Goal: Task Accomplishment & Management: Use online tool/utility

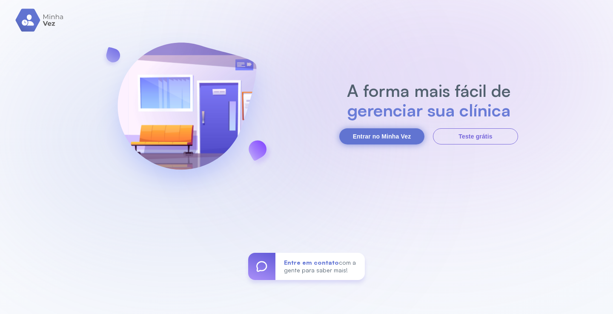
click at [376, 134] on button "Entrar no Minha Vez" at bounding box center [381, 136] width 85 height 16
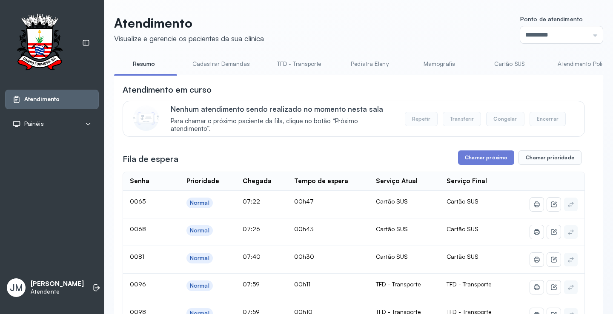
click at [234, 65] on link "Cadastrar Demandas" at bounding box center [221, 64] width 74 height 14
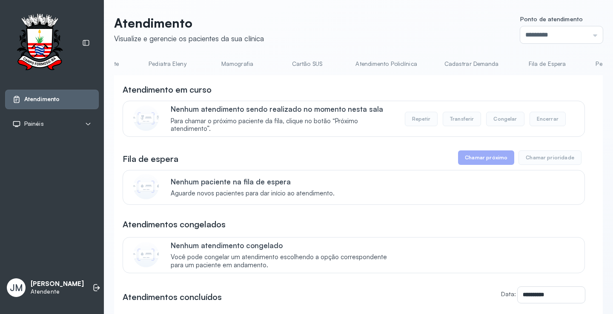
scroll to position [0, 299]
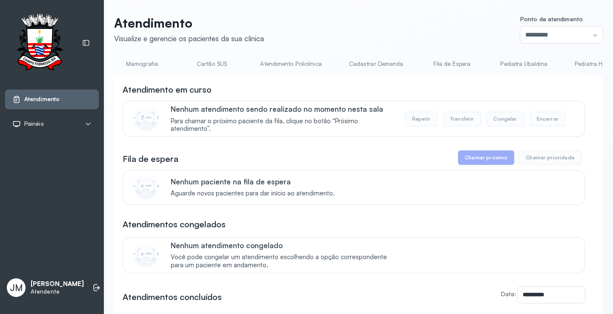
click at [374, 61] on link "Cadastrar Demanda" at bounding box center [375, 64] width 71 height 14
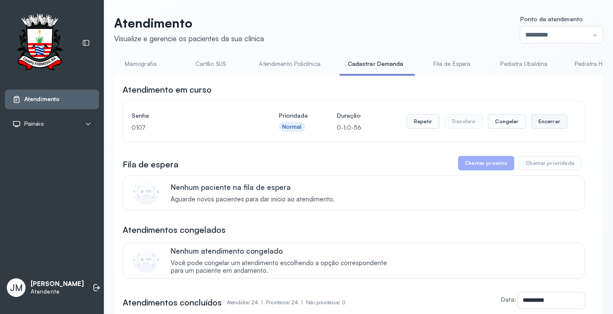
click at [539, 123] on button "Encerrar" at bounding box center [549, 121] width 36 height 14
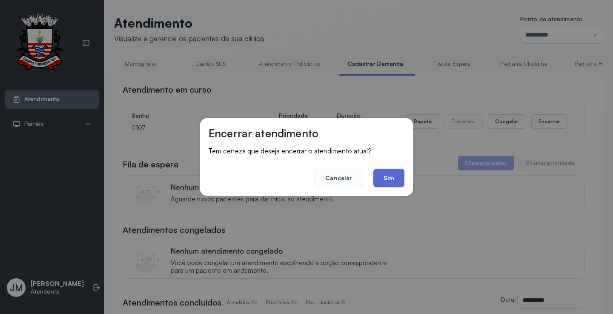
click at [390, 177] on button "Sim" at bounding box center [388, 178] width 31 height 19
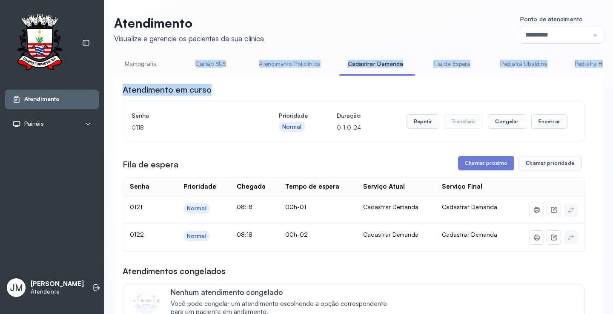
drag, startPoint x: 268, startPoint y: 78, endPoint x: 177, endPoint y: 71, distance: 91.3
click at [341, 93] on div "Atendimento em curso" at bounding box center [354, 90] width 462 height 12
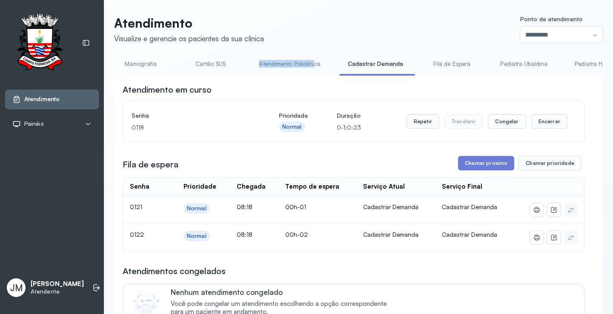
drag, startPoint x: 310, startPoint y: 74, endPoint x: 243, endPoint y: 68, distance: 66.7
click at [227, 67] on ul "Resumo Cadastrar Demandas TFD - Transporte Pediatra Eleny Mamografia Cartão SUS…" at bounding box center [59, 66] width 488 height 19
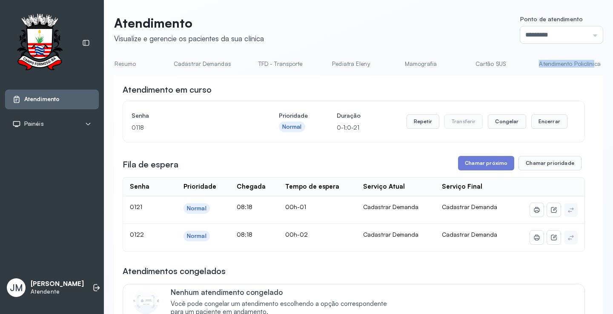
scroll to position [0, 0]
click at [309, 65] on link "TFD - Transporte" at bounding box center [298, 64] width 61 height 14
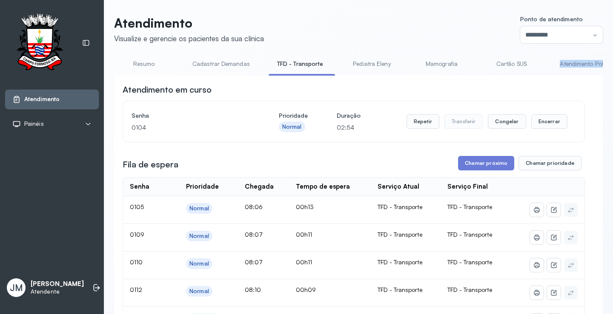
click at [505, 66] on link "Cartão SUS" at bounding box center [511, 64] width 60 height 14
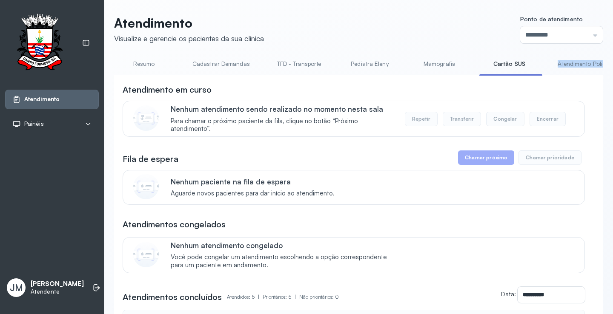
click at [139, 66] on link "Resumo" at bounding box center [144, 64] width 60 height 14
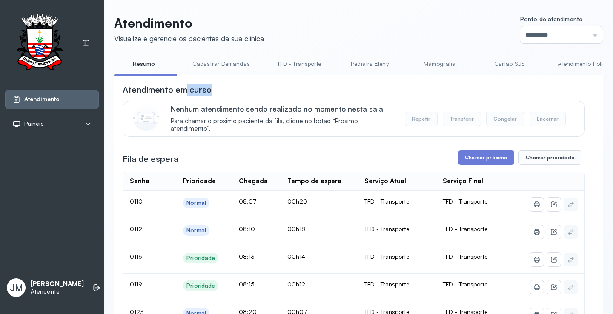
drag, startPoint x: 185, startPoint y: 78, endPoint x: 211, endPoint y: 83, distance: 26.0
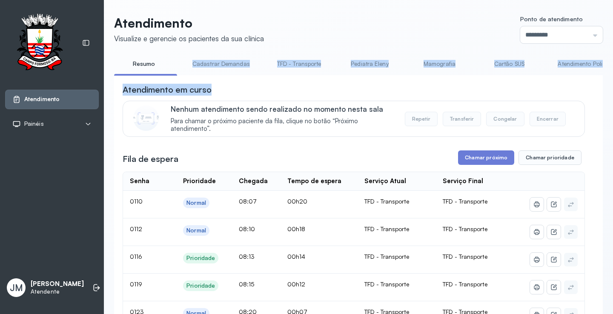
drag, startPoint x: 188, startPoint y: 75, endPoint x: 262, endPoint y: 83, distance: 75.3
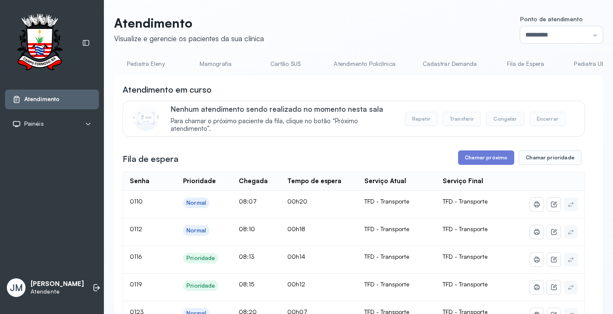
scroll to position [0, 260]
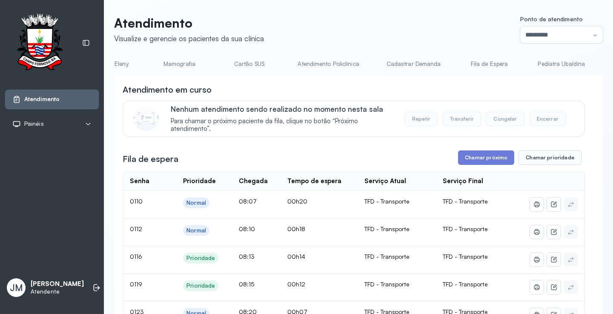
click at [385, 62] on link "Cadastrar Demanda" at bounding box center [413, 64] width 71 height 14
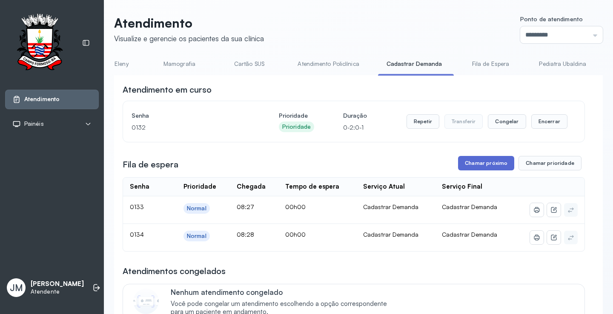
click at [482, 165] on button "Chamar próximo" at bounding box center [486, 163] width 56 height 14
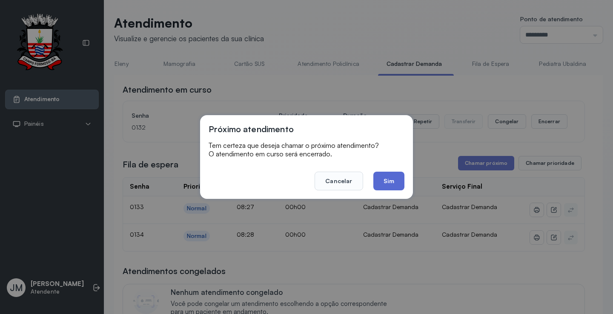
click at [390, 182] on button "Sim" at bounding box center [388, 181] width 31 height 19
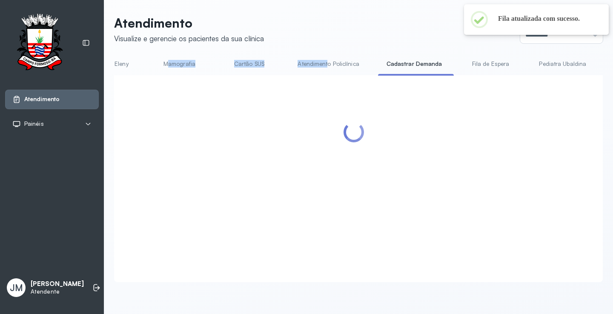
drag, startPoint x: 325, startPoint y: 75, endPoint x: 166, endPoint y: 71, distance: 158.7
click at [166, 71] on ul "Resumo Cadastrar Demandas TFD - Transporte Pediatra Eleny Mamografia Cartão SUS…" at bounding box center [98, 66] width 488 height 19
click at [284, 84] on div at bounding box center [358, 178] width 488 height 207
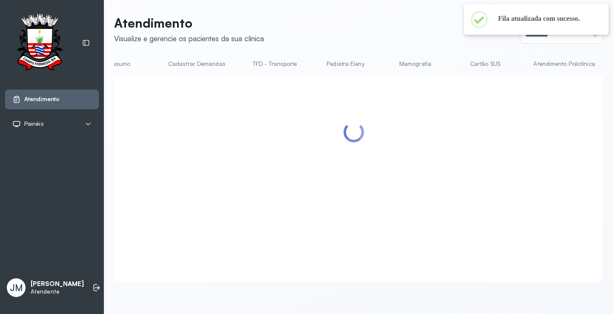
scroll to position [0, 0]
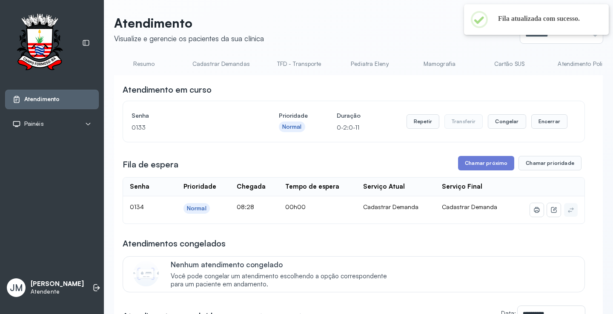
click at [142, 65] on link "Resumo" at bounding box center [144, 64] width 60 height 14
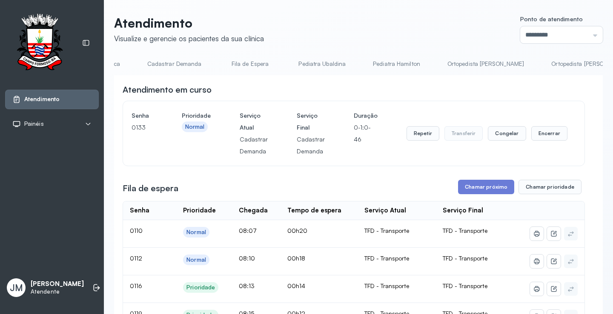
scroll to position [0, 510]
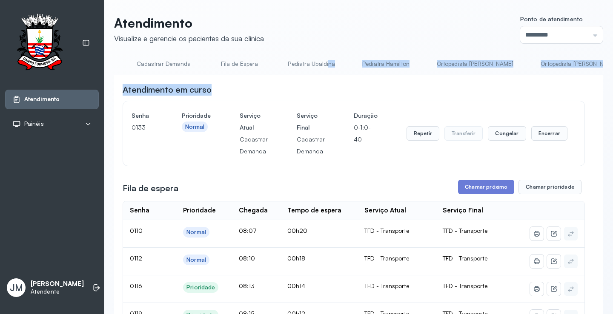
drag, startPoint x: 321, startPoint y: 75, endPoint x: 413, endPoint y: 82, distance: 92.6
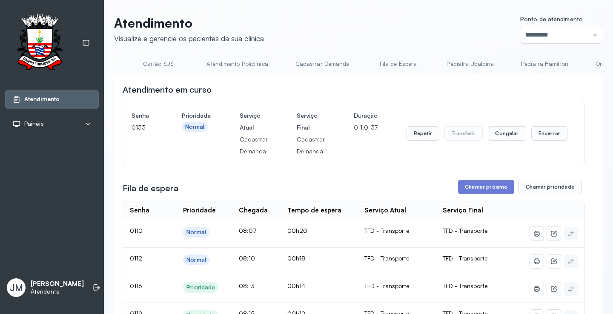
scroll to position [0, 0]
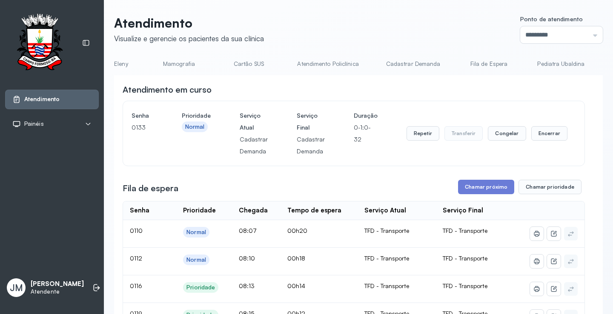
scroll to position [0, 358]
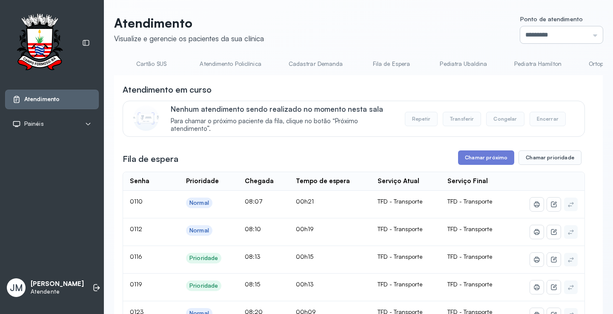
click at [570, 30] on input "*********" at bounding box center [561, 34] width 83 height 17
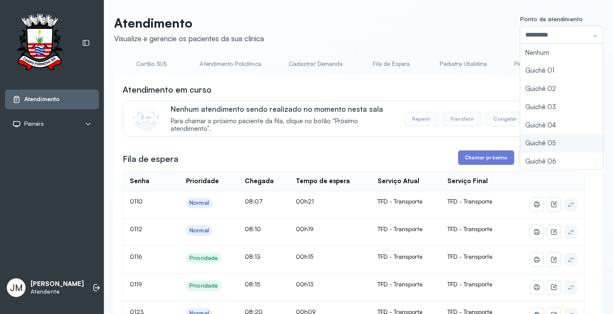
type input "*********"
click at [516, 140] on div "Atendimento Visualize e gerencie os pacientes da sua clínica Ponto de atendimen…" at bounding box center [358, 287] width 488 height 544
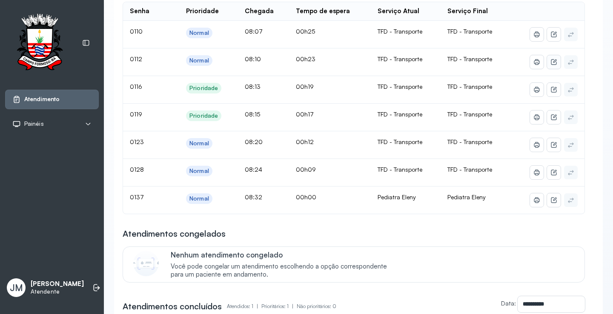
scroll to position [0, 0]
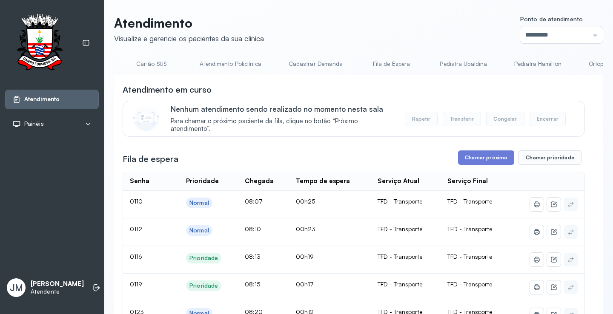
click at [283, 74] on li "Cadastrar Demanda" at bounding box center [317, 66] width 75 height 19
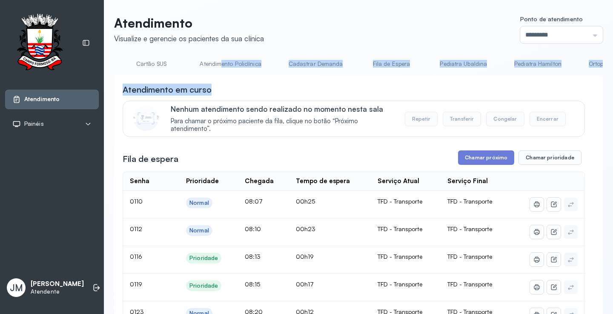
drag, startPoint x: 290, startPoint y: 78, endPoint x: 217, endPoint y: 71, distance: 73.5
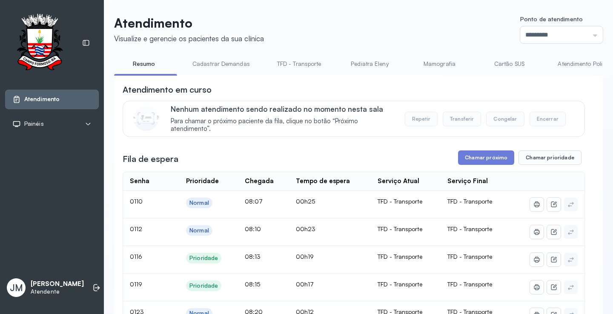
click at [356, 64] on link "Pediatra Eleny" at bounding box center [369, 64] width 60 height 14
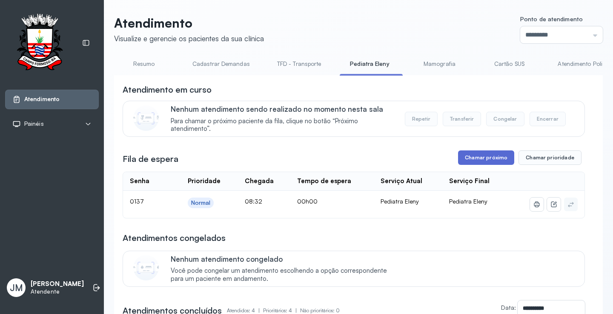
click at [469, 155] on button "Chamar próximo" at bounding box center [486, 158] width 56 height 14
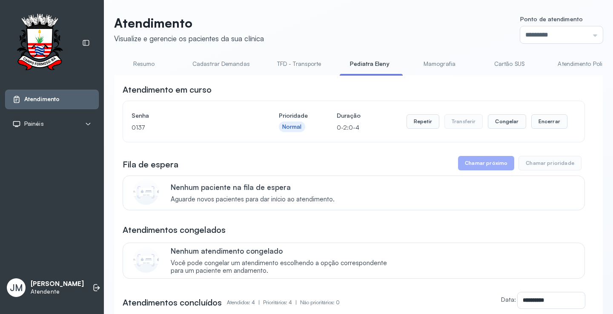
click at [144, 63] on link "Resumo" at bounding box center [144, 64] width 60 height 14
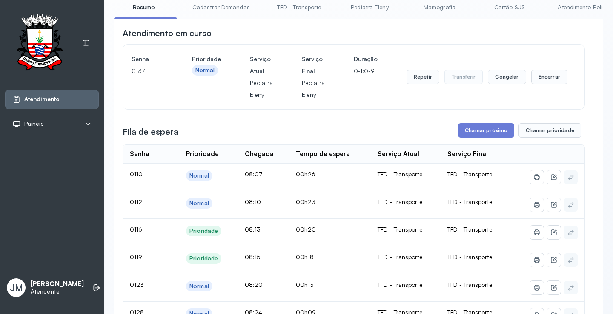
scroll to position [43, 0]
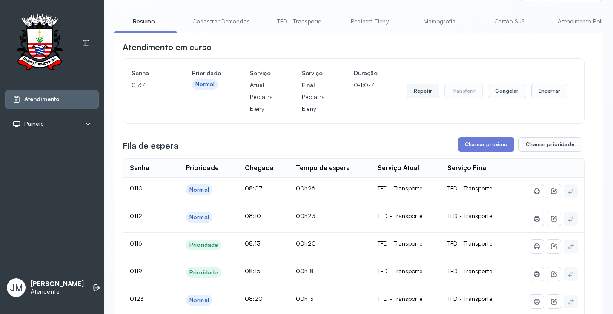
click at [417, 92] on button "Repetir" at bounding box center [422, 91] width 33 height 14
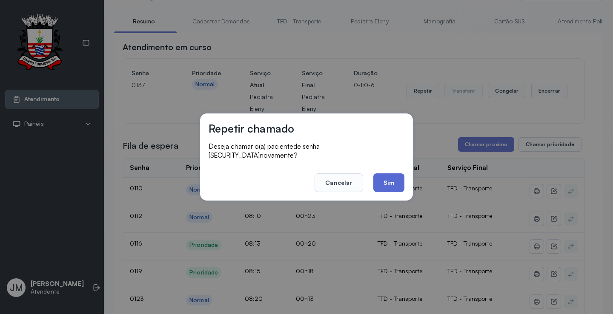
click at [393, 175] on button "Sim" at bounding box center [388, 183] width 31 height 19
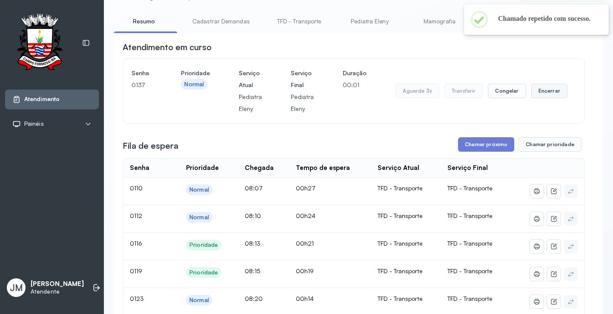
click at [542, 93] on button "Encerrar" at bounding box center [549, 91] width 36 height 14
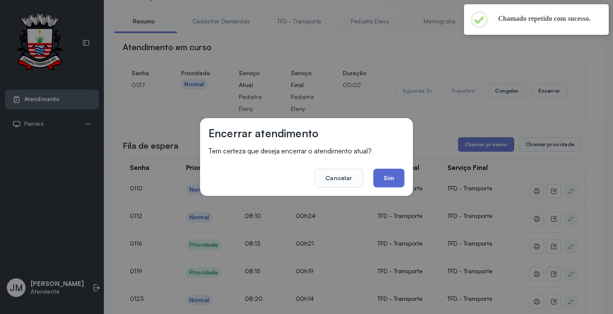
click at [389, 183] on button "Sim" at bounding box center [388, 178] width 31 height 19
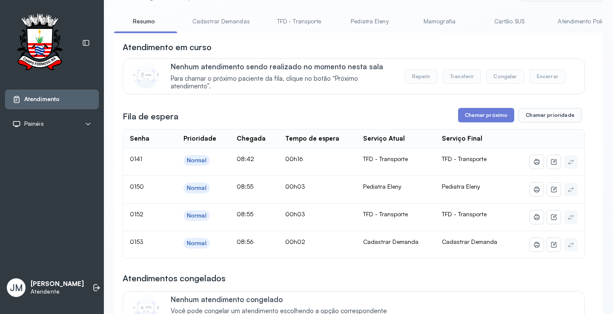
click at [370, 20] on link "Pediatra Eleny" at bounding box center [369, 21] width 60 height 14
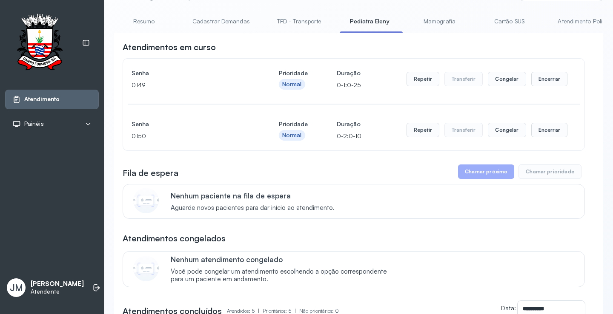
click at [142, 23] on link "Resumo" at bounding box center [144, 21] width 60 height 14
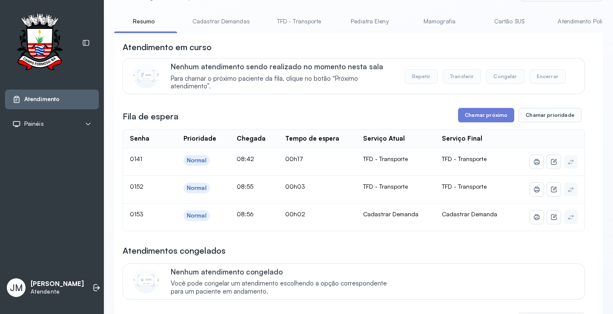
click at [226, 20] on link "Cadastrar Demandas" at bounding box center [221, 21] width 74 height 14
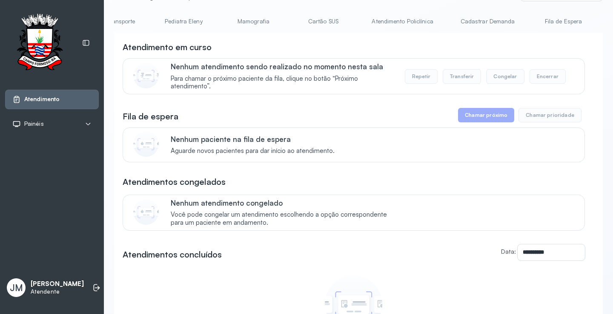
scroll to position [0, 193]
click at [478, 20] on link "Cadastrar Demanda" at bounding box center [481, 21] width 71 height 14
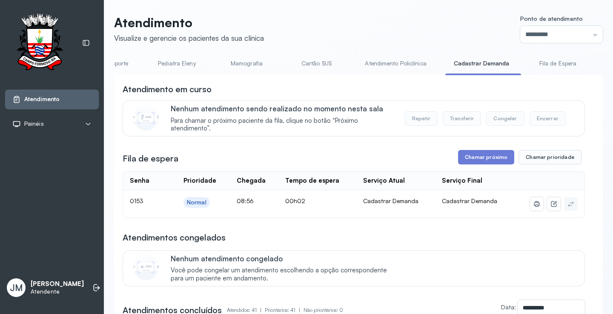
scroll to position [43, 0]
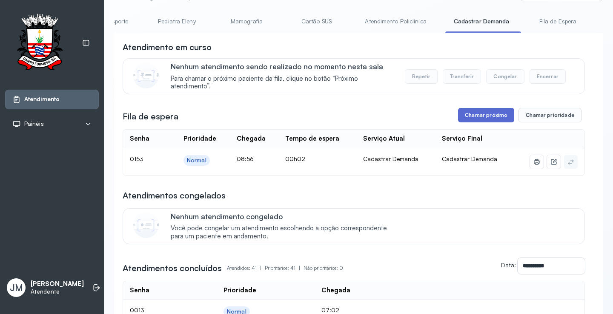
click at [474, 114] on button "Chamar próximo" at bounding box center [486, 115] width 56 height 14
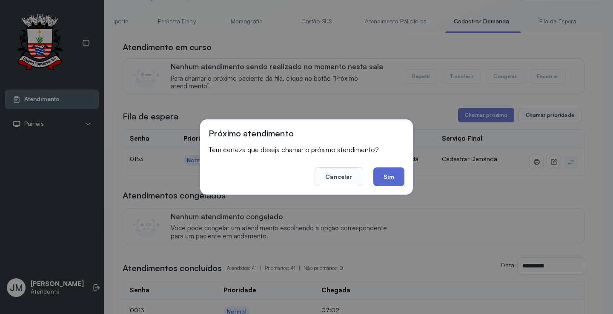
click at [391, 174] on button "Sim" at bounding box center [388, 177] width 31 height 19
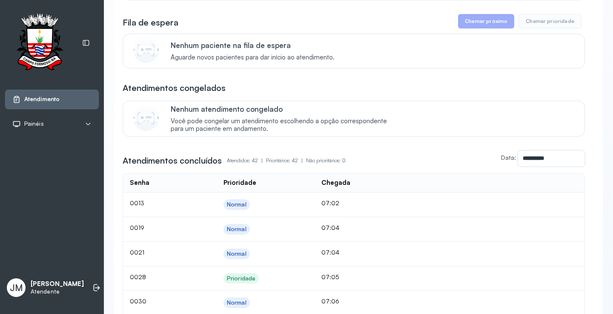
scroll to position [85, 0]
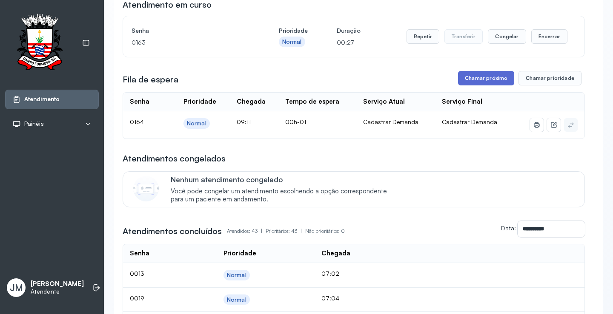
click at [478, 78] on button "Chamar próximo" at bounding box center [486, 78] width 56 height 14
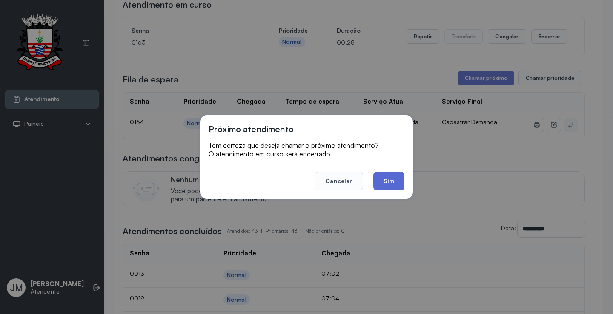
click at [383, 177] on button "Sim" at bounding box center [388, 181] width 31 height 19
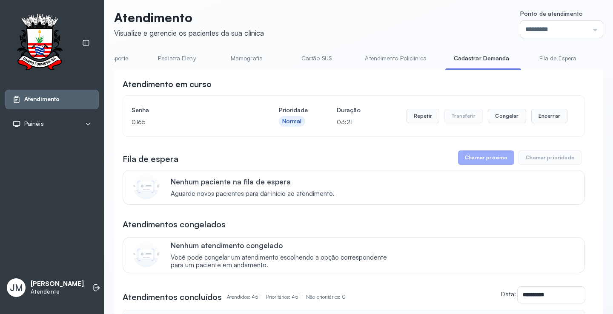
scroll to position [0, 0]
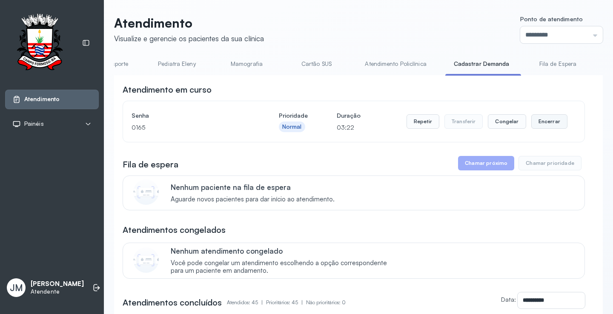
click at [540, 122] on button "Encerrar" at bounding box center [549, 121] width 36 height 14
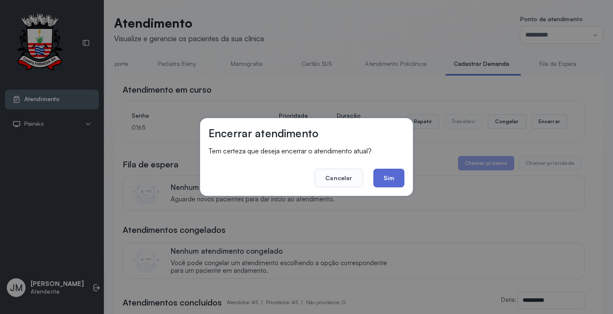
click at [395, 176] on button "Sim" at bounding box center [388, 178] width 31 height 19
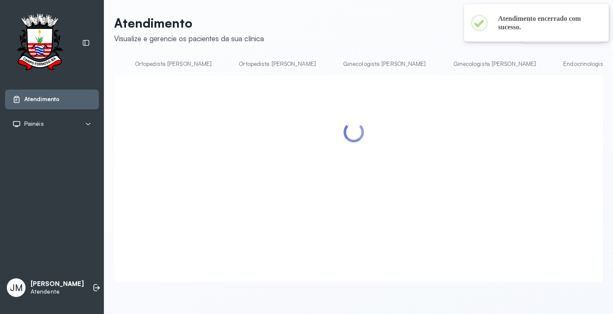
scroll to position [0, 1055]
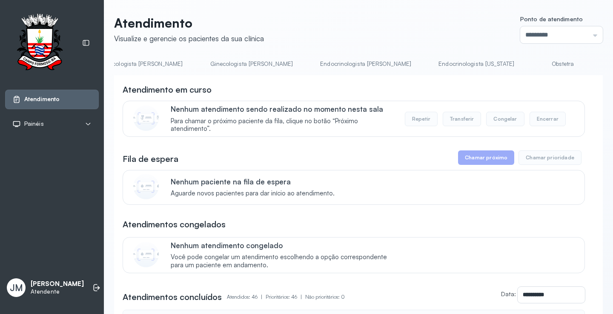
drag, startPoint x: 526, startPoint y: 81, endPoint x: 435, endPoint y: 88, distance: 90.9
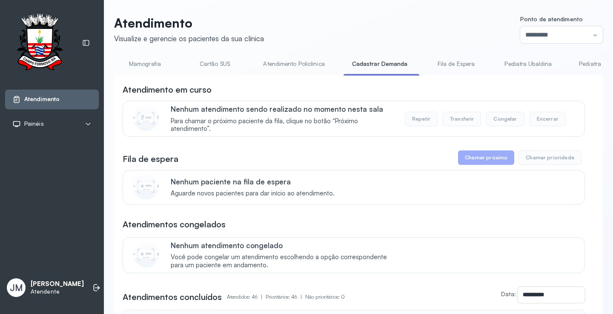
scroll to position [0, 0]
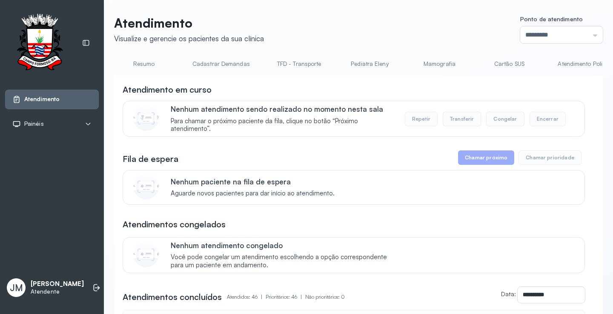
click at [147, 66] on link "Resumo" at bounding box center [144, 64] width 60 height 14
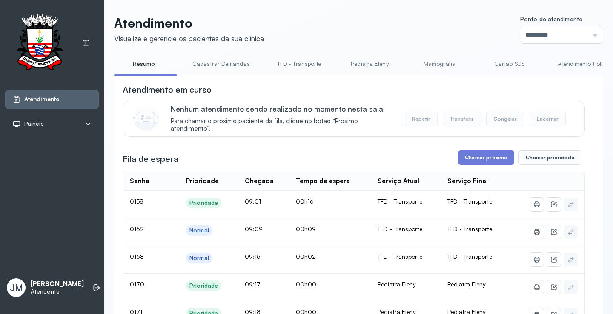
click at [372, 64] on link "Pediatra Eleny" at bounding box center [369, 64] width 60 height 14
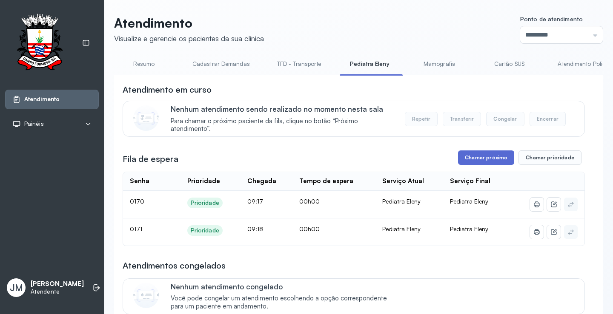
click at [476, 165] on button "Chamar próximo" at bounding box center [486, 158] width 56 height 14
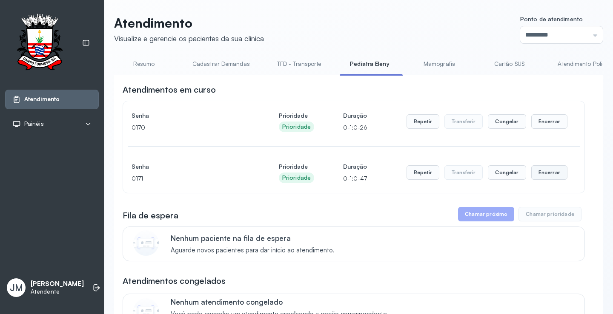
click at [541, 176] on button "Encerrar" at bounding box center [549, 172] width 36 height 14
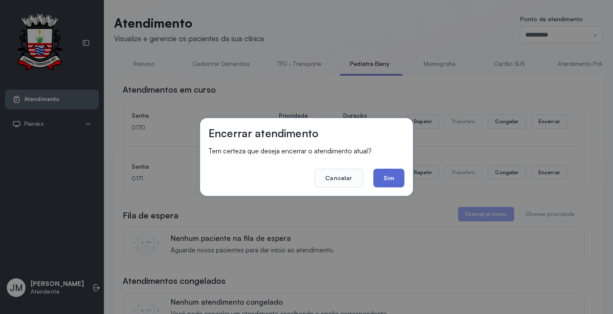
click at [392, 177] on button "Sim" at bounding box center [388, 178] width 31 height 19
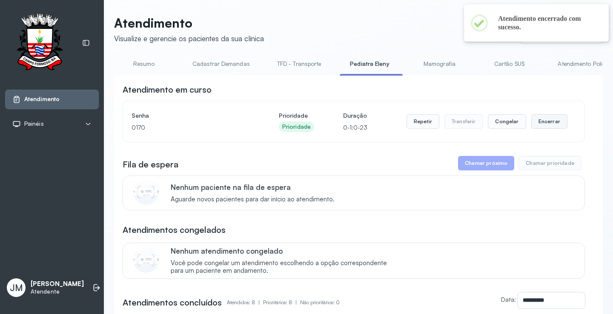
click at [547, 124] on button "Encerrar" at bounding box center [549, 121] width 36 height 14
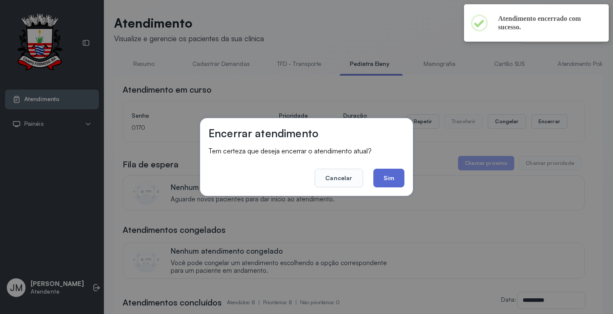
click at [390, 177] on button "Sim" at bounding box center [388, 178] width 31 height 19
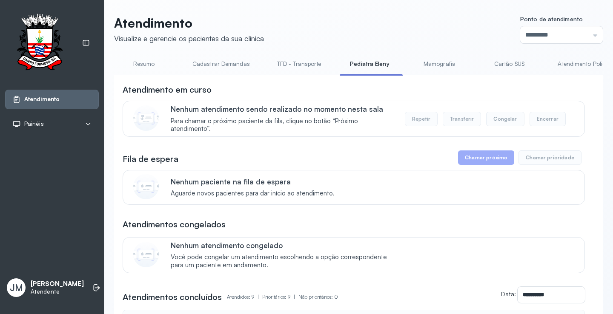
click at [305, 40] on header "Atendimento Visualize e gerencie os pacientes da sua clínica Ponto de atendimen…" at bounding box center [358, 29] width 488 height 28
click at [300, 63] on link "TFD - Transporte" at bounding box center [298, 64] width 61 height 14
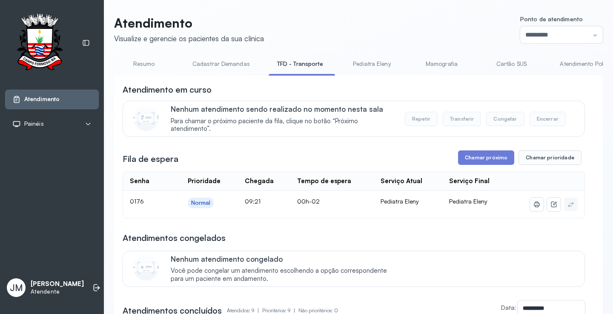
click at [218, 60] on link "Cadastrar Demandas" at bounding box center [221, 64] width 74 height 14
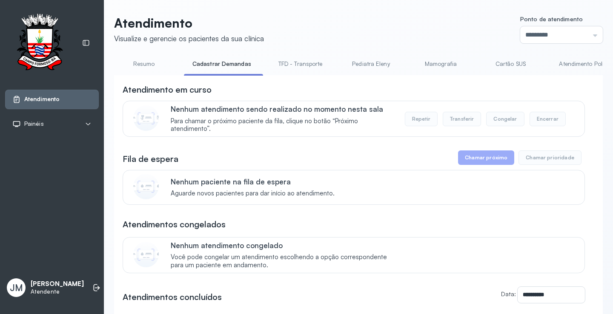
click at [306, 65] on link "TFD - Transporte" at bounding box center [300, 64] width 61 height 14
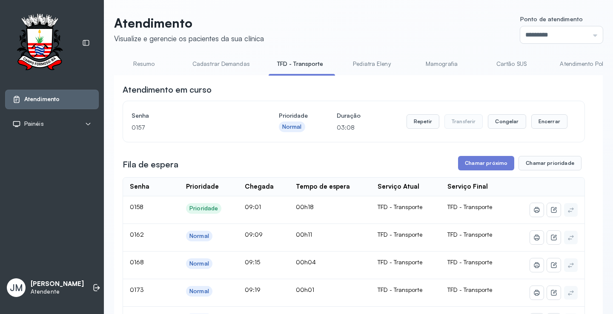
click at [147, 63] on link "Resumo" at bounding box center [144, 64] width 60 height 14
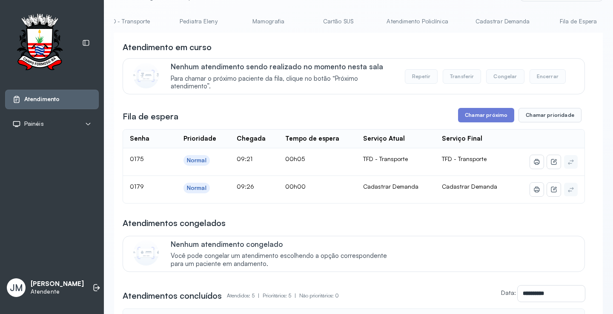
scroll to position [0, 221]
click at [433, 20] on link "Cadastrar Demanda" at bounding box center [452, 21] width 71 height 14
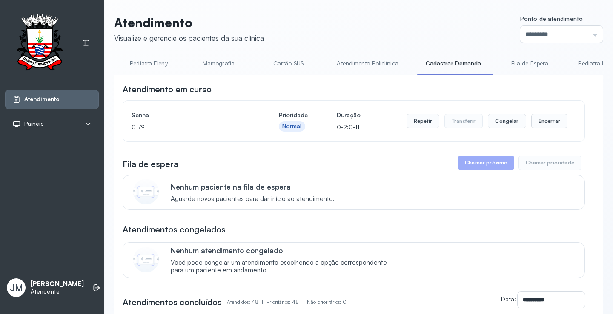
scroll to position [43, 0]
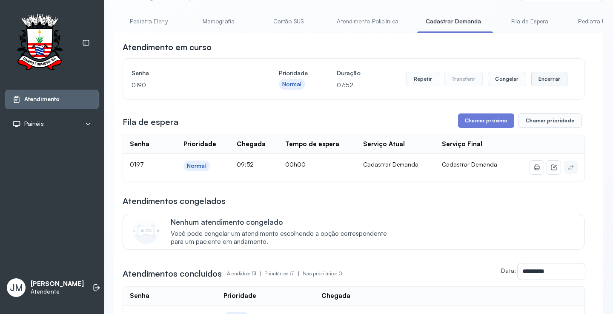
click at [551, 82] on button "Encerrar" at bounding box center [549, 79] width 36 height 14
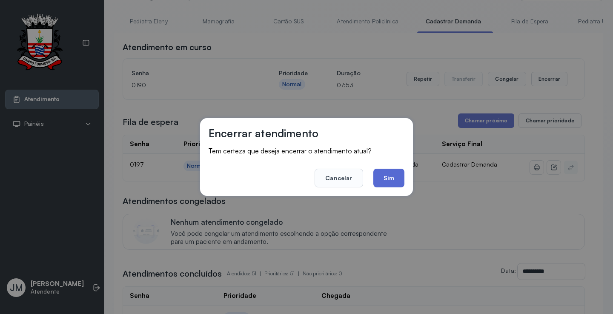
click at [388, 171] on button "Sim" at bounding box center [388, 178] width 31 height 19
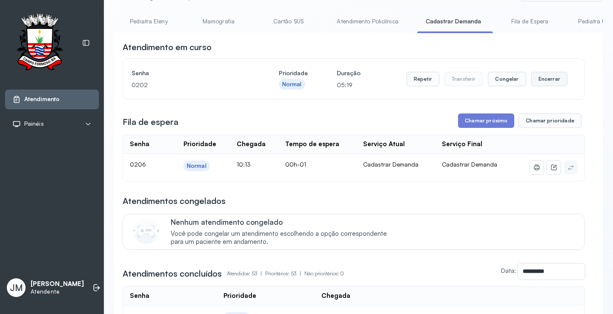
click at [542, 81] on button "Encerrar" at bounding box center [549, 79] width 36 height 14
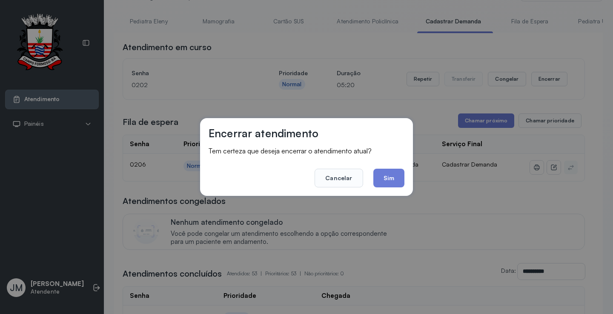
click at [395, 168] on footer "Cancelar Sim" at bounding box center [306, 172] width 196 height 31
click at [379, 176] on button "Sim" at bounding box center [388, 178] width 31 height 19
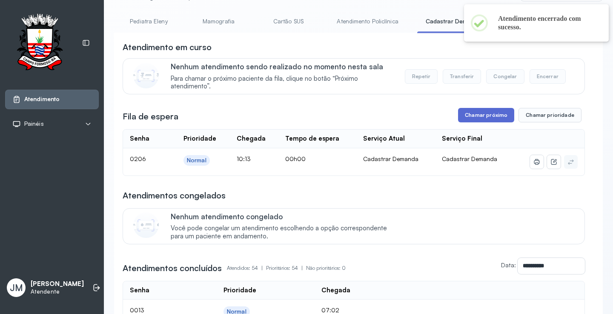
click at [478, 116] on button "Chamar próximo" at bounding box center [486, 115] width 56 height 14
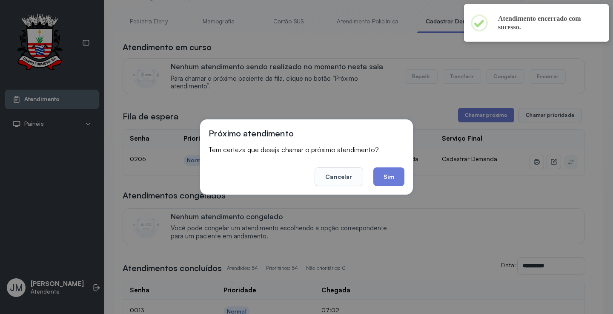
drag, startPoint x: 389, startPoint y: 169, endPoint x: 388, endPoint y: 174, distance: 5.7
click at [388, 174] on button "Sim" at bounding box center [388, 177] width 31 height 19
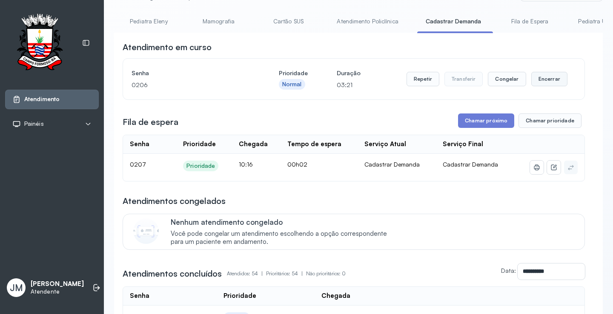
click at [540, 79] on button "Encerrar" at bounding box center [549, 79] width 36 height 14
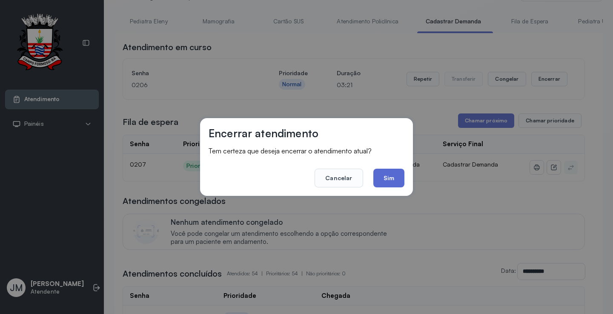
click at [393, 180] on button "Sim" at bounding box center [388, 178] width 31 height 19
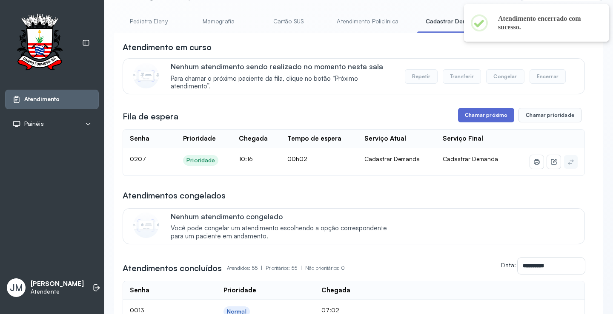
click at [478, 114] on button "Chamar próximo" at bounding box center [486, 115] width 56 height 14
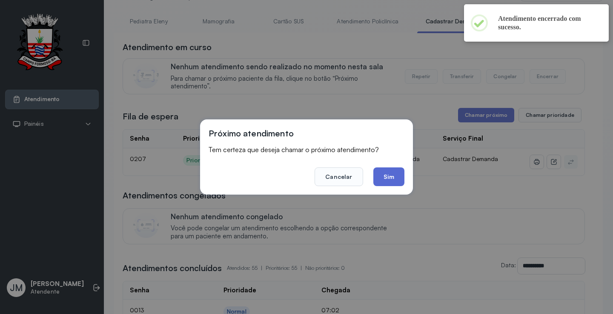
click at [389, 179] on button "Sim" at bounding box center [388, 177] width 31 height 19
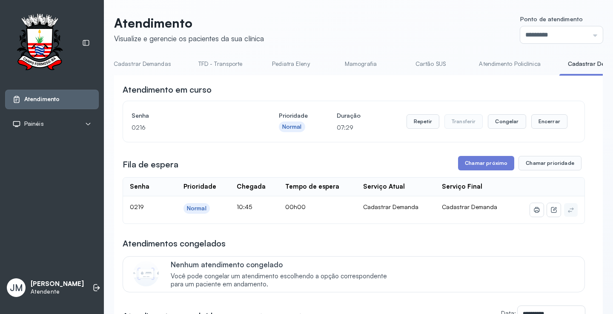
scroll to position [0, 0]
click at [139, 63] on link "Resumo" at bounding box center [144, 64] width 60 height 14
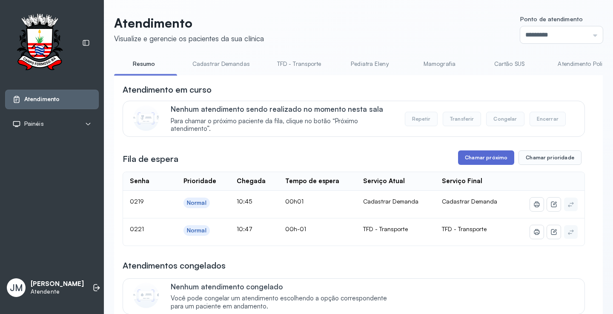
click at [481, 165] on button "Chamar próximo" at bounding box center [486, 158] width 56 height 14
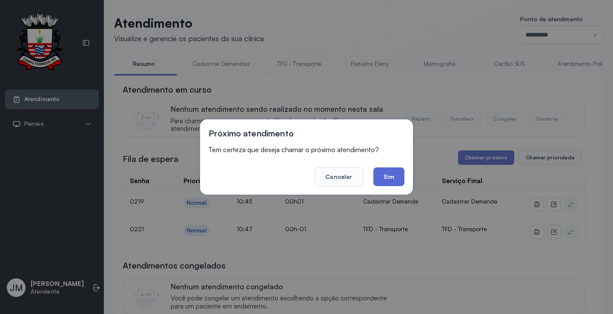
click at [383, 179] on button "Sim" at bounding box center [388, 177] width 31 height 19
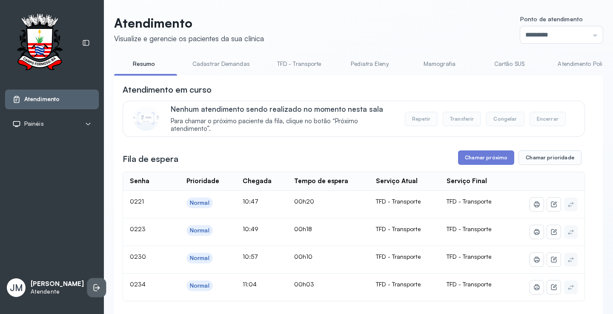
click at [92, 284] on icon at bounding box center [96, 288] width 9 height 9
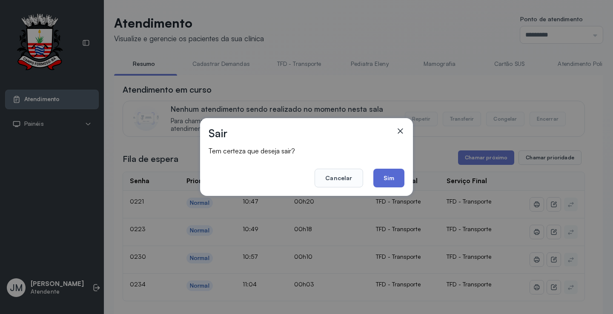
click at [381, 178] on button "Sim" at bounding box center [388, 178] width 31 height 19
